Goal: Transaction & Acquisition: Purchase product/service

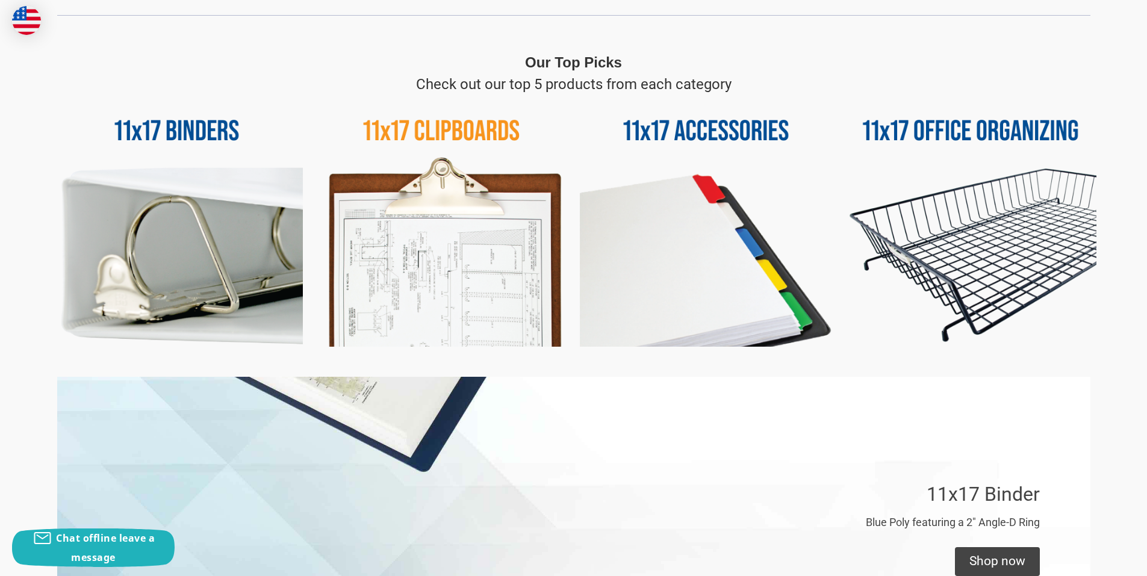
scroll to position [542, 0]
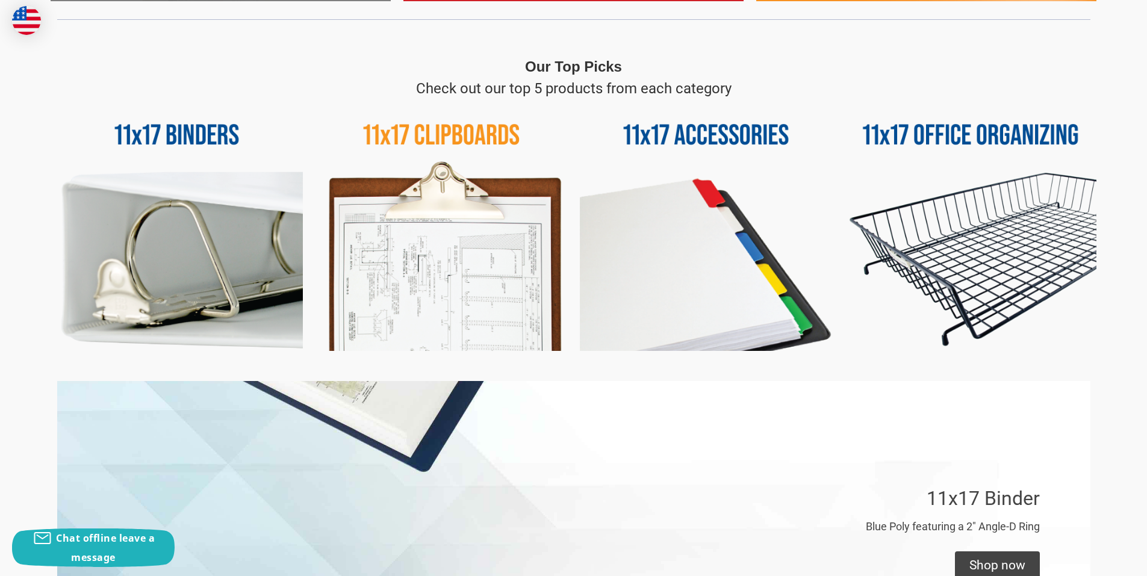
click at [141, 237] on img at bounding box center [177, 225] width 252 height 252
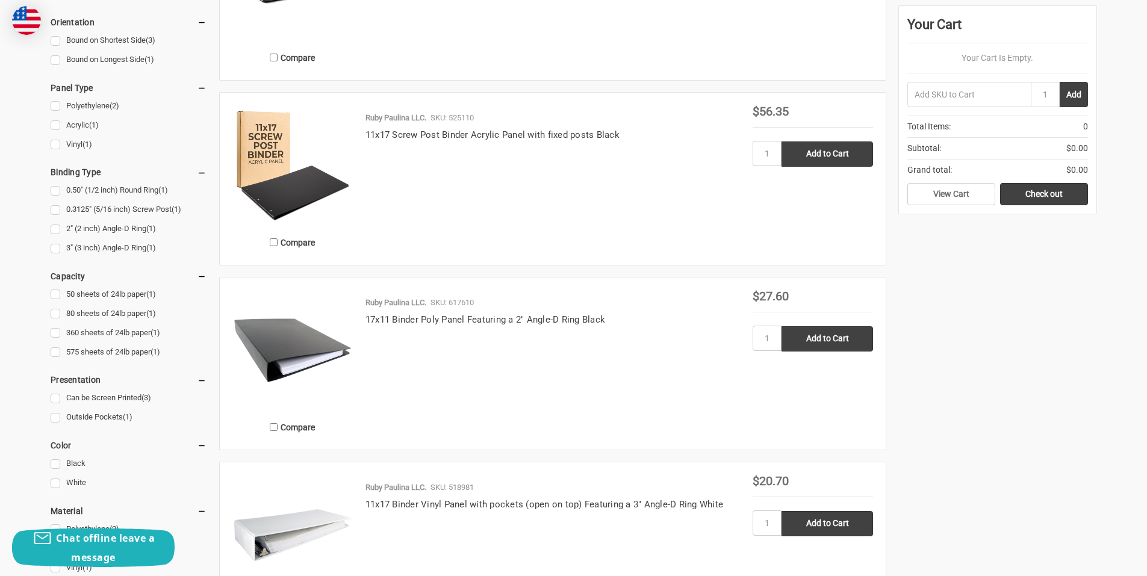
scroll to position [602, 0]
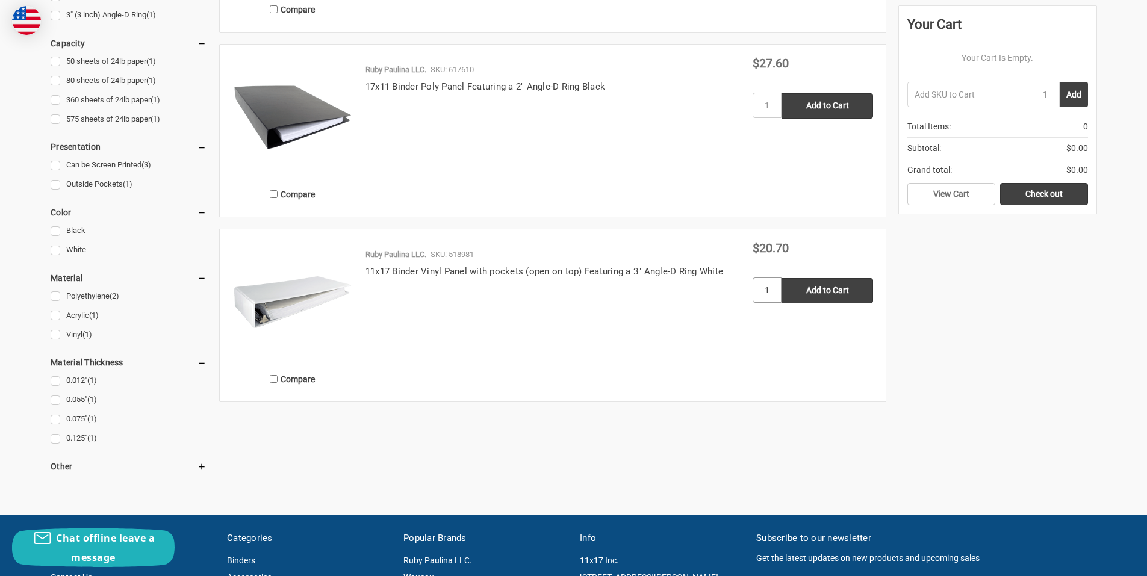
click at [769, 291] on input "1" at bounding box center [766, 289] width 29 height 25
type input "10"
click at [821, 291] on input "Add to Cart" at bounding box center [826, 290] width 91 height 25
type input "Add to Cart"
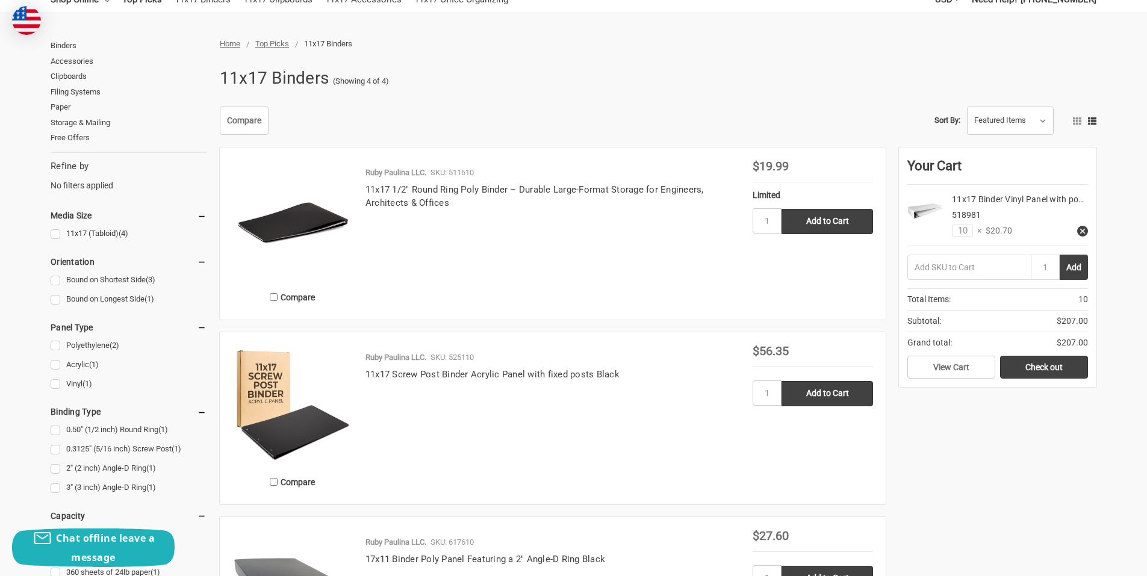
scroll to position [0, 0]
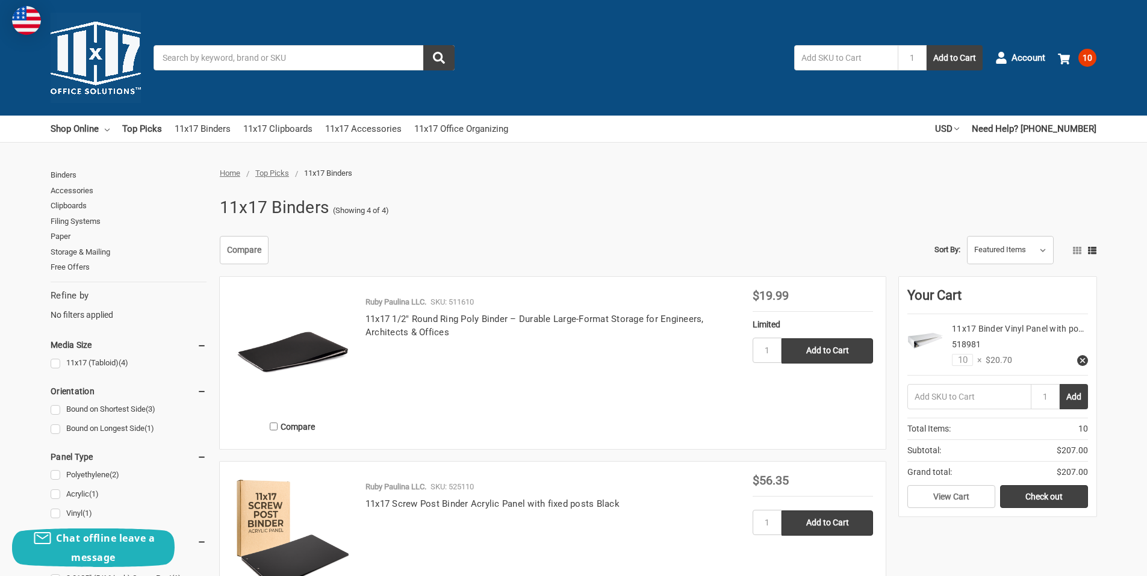
click at [200, 62] on input "Search" at bounding box center [303, 57] width 301 height 25
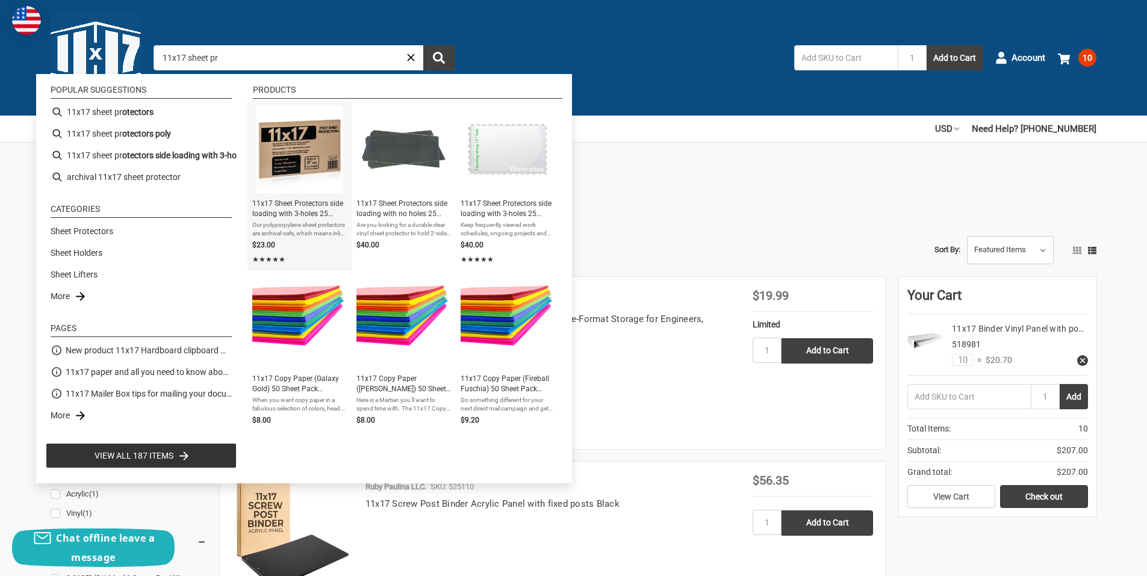
type input "11x17 sheet pr"
click at [311, 150] on img "11x17 Sheet Protectors side loading with 3-holes 25 Sleeves Durable Archival sa…" at bounding box center [299, 149] width 87 height 87
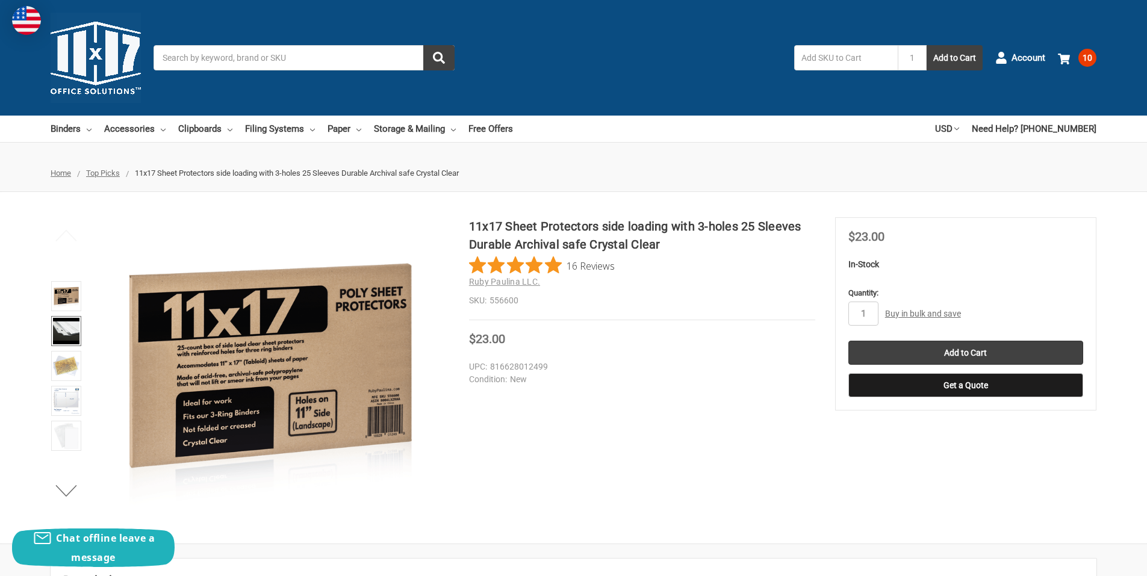
click at [61, 329] on img at bounding box center [66, 331] width 26 height 26
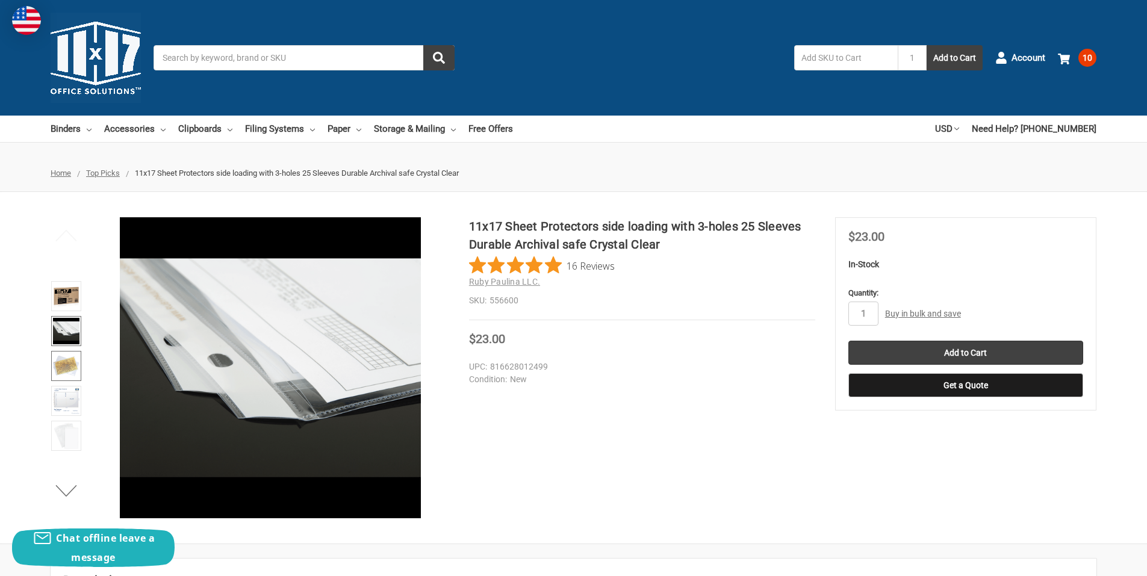
click at [63, 373] on img at bounding box center [66, 366] width 26 height 26
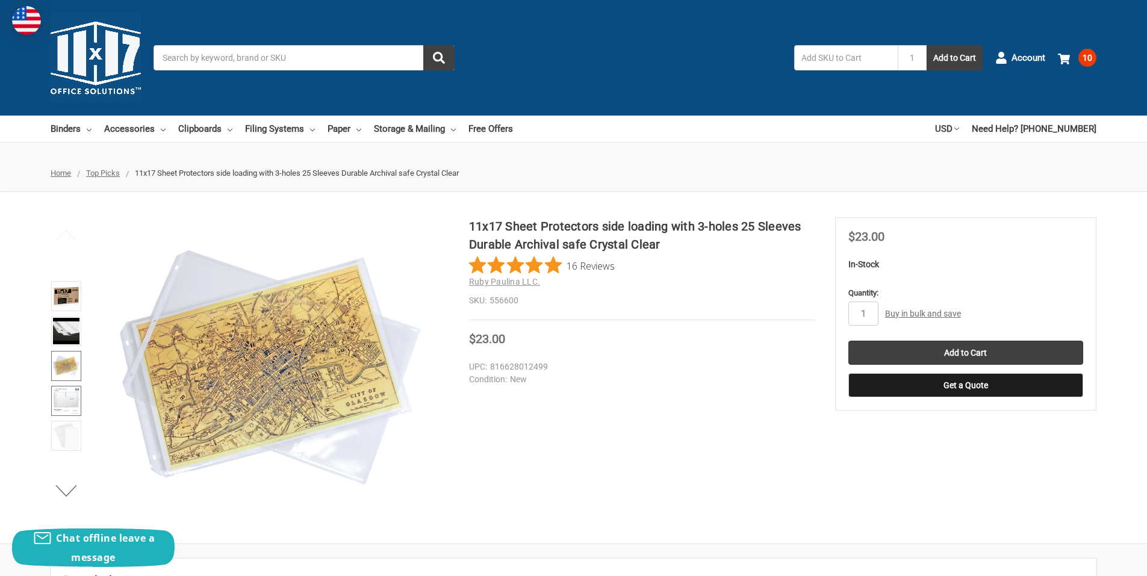
click at [72, 394] on img at bounding box center [66, 401] width 26 height 26
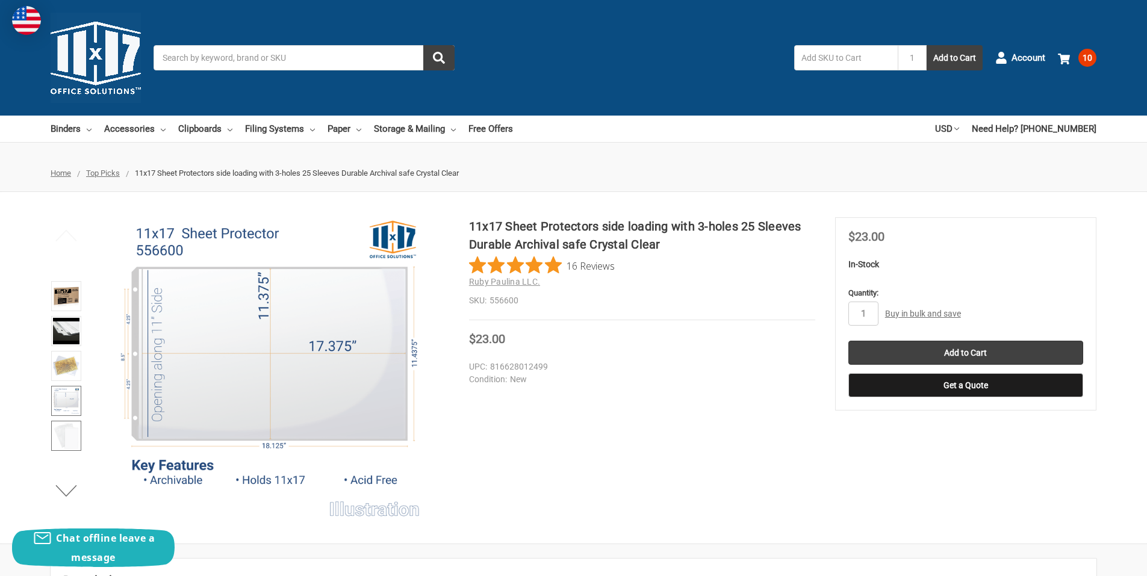
click at [66, 430] on img at bounding box center [66, 436] width 26 height 26
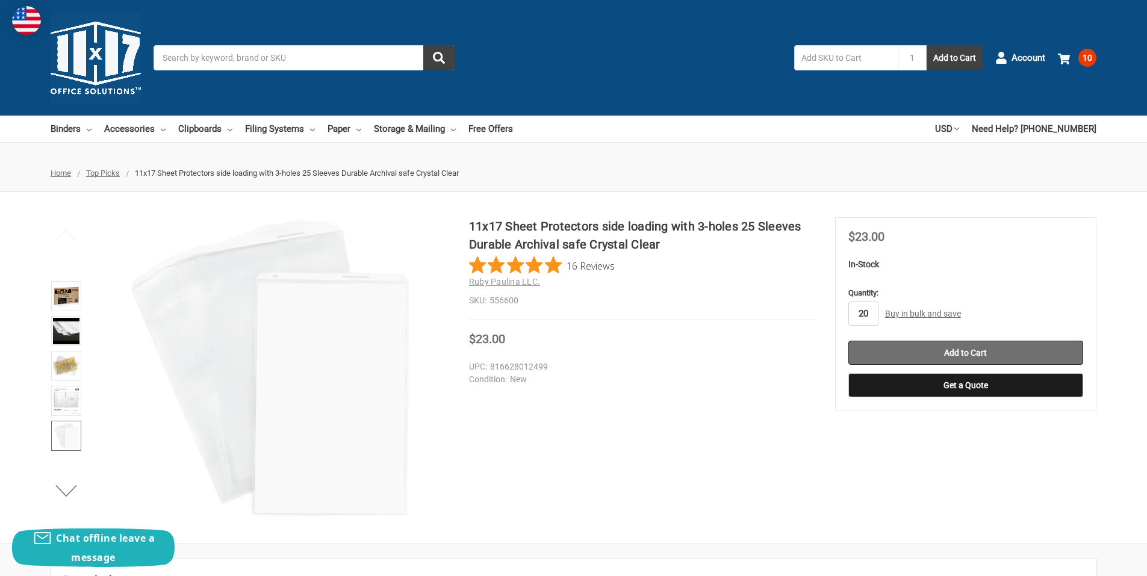
type input "20"
click at [951, 349] on input "Add to Cart" at bounding box center [965, 353] width 235 height 24
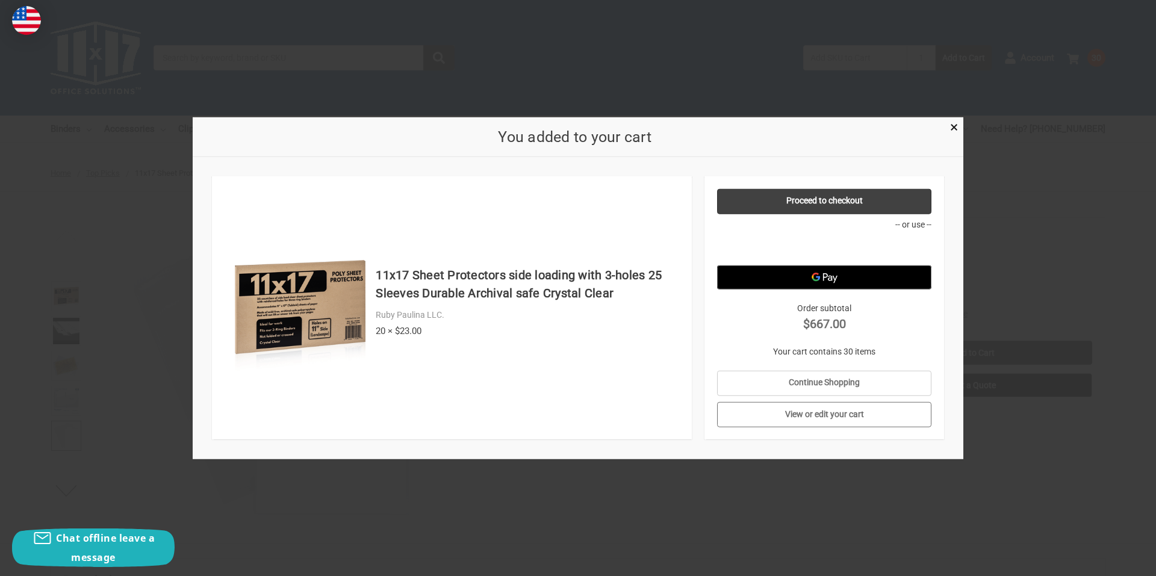
click at [832, 414] on link "View or edit your cart" at bounding box center [824, 414] width 215 height 25
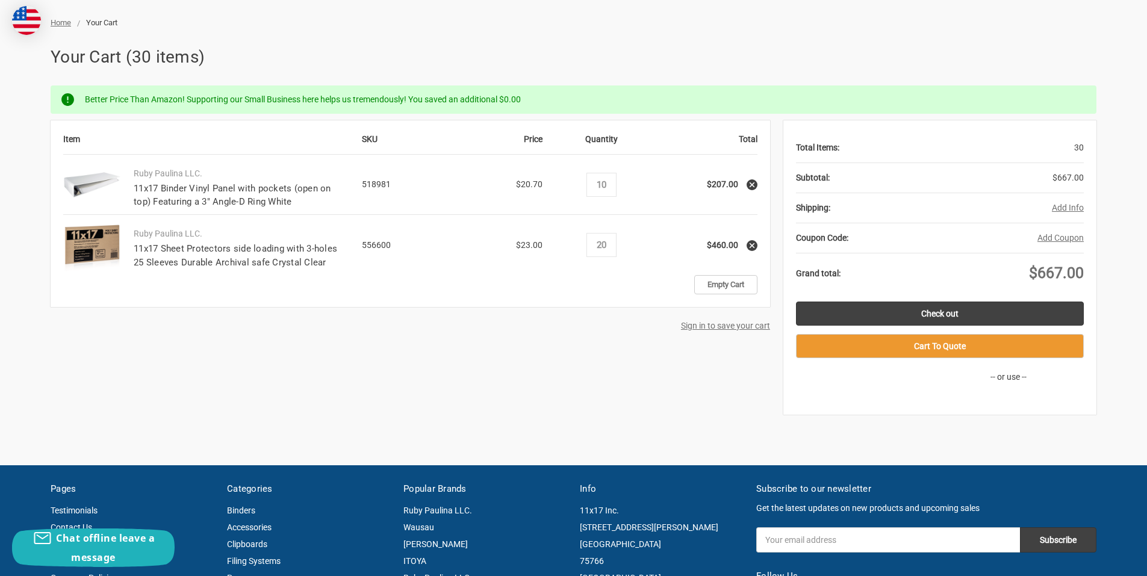
scroll to position [181, 0]
